Goal: Information Seeking & Learning: Check status

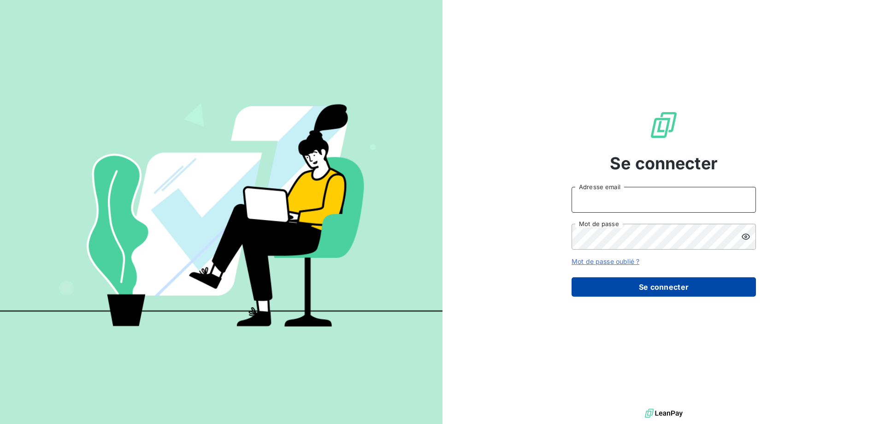
type input "mjcheze@perin.fr"
click at [688, 296] on button "Se connecter" at bounding box center [663, 286] width 184 height 19
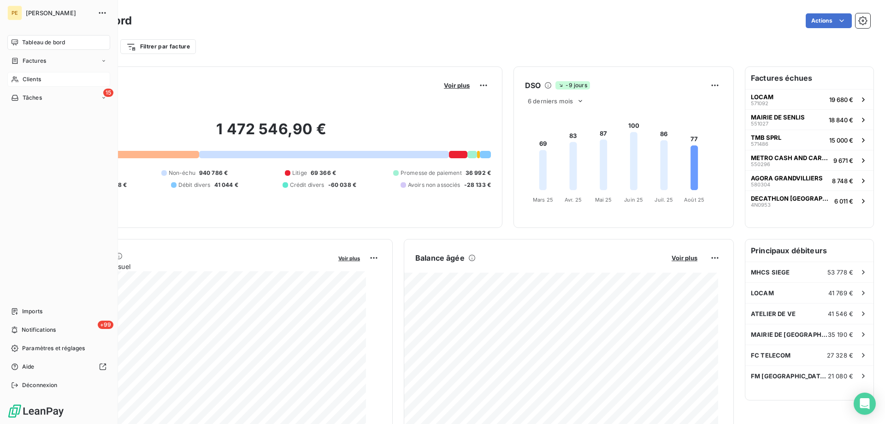
click at [49, 87] on div "Clients" at bounding box center [58, 79] width 103 height 15
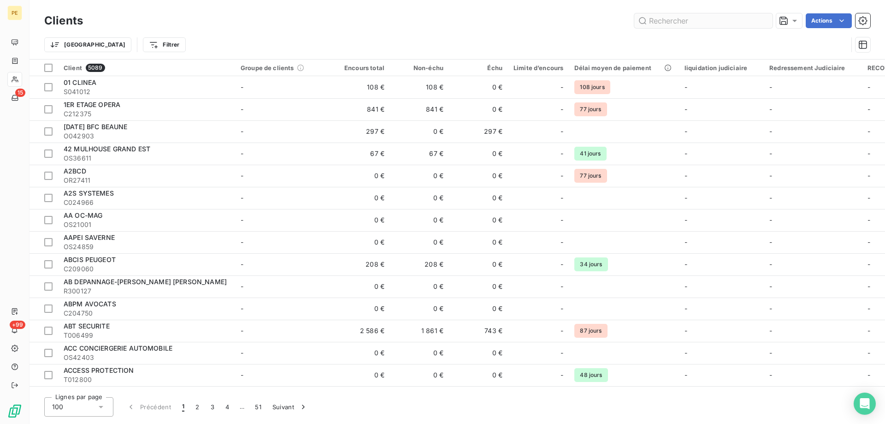
click at [686, 22] on input "text" at bounding box center [703, 20] width 138 height 15
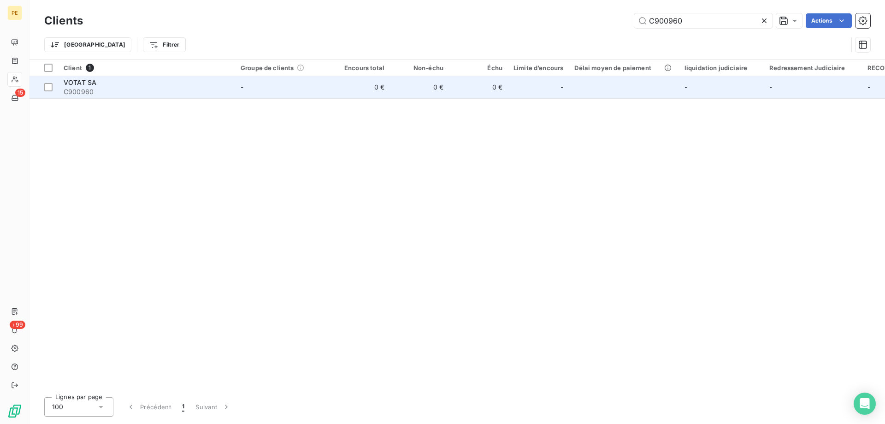
type input "C900960"
click at [226, 96] on span "C900960" at bounding box center [147, 91] width 166 height 9
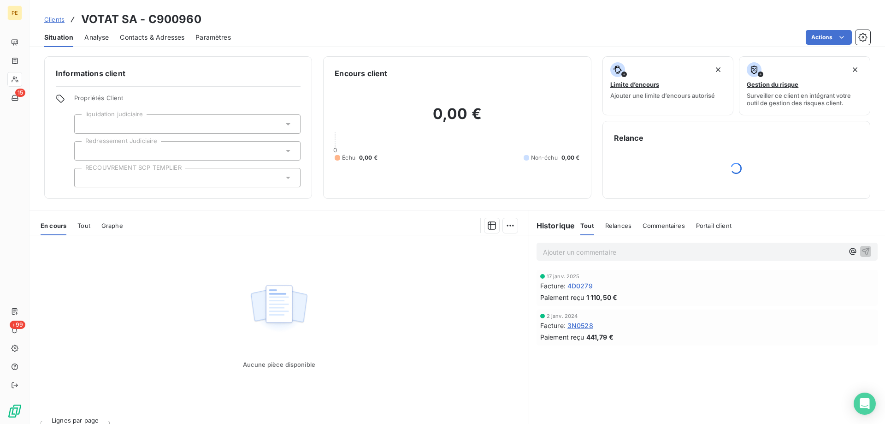
click at [162, 42] on span "Contacts & Adresses" at bounding box center [152, 37] width 65 height 9
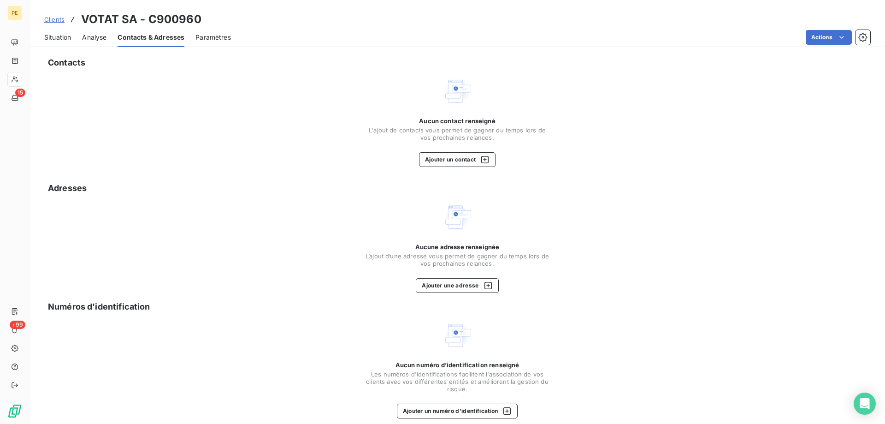
click at [106, 42] on span "Analyse" at bounding box center [94, 37] width 24 height 9
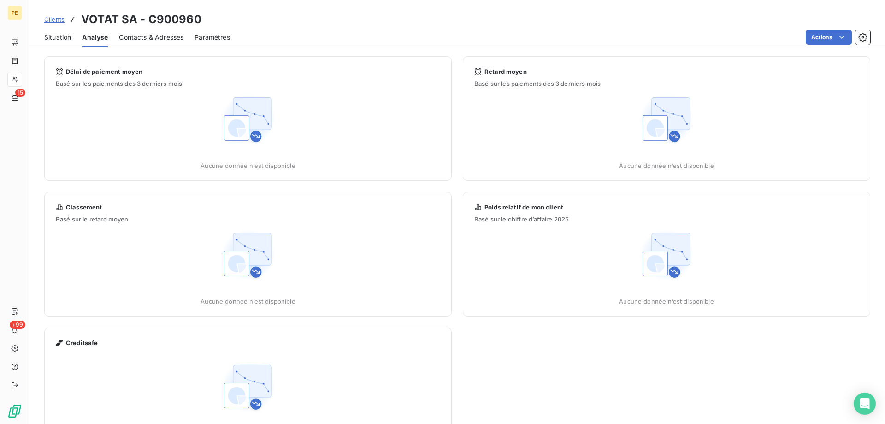
click at [71, 42] on span "Situation" at bounding box center [57, 37] width 27 height 9
